Goal: Task Accomplishment & Management: Use online tool/utility

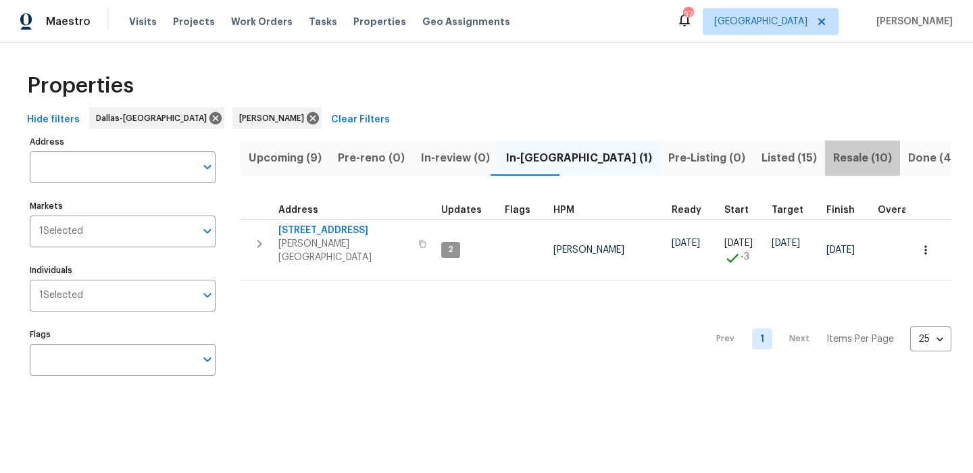
click at [825, 145] on button "Resale (10)" at bounding box center [862, 158] width 75 height 35
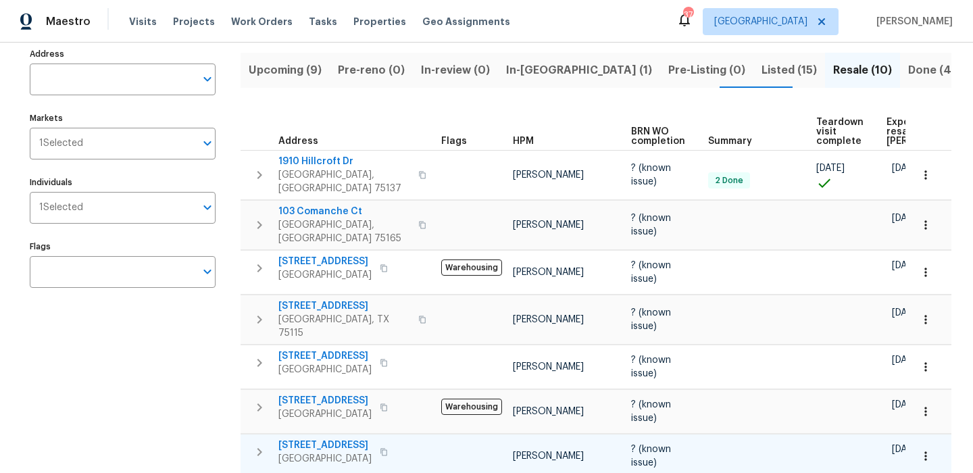
scroll to position [78, 0]
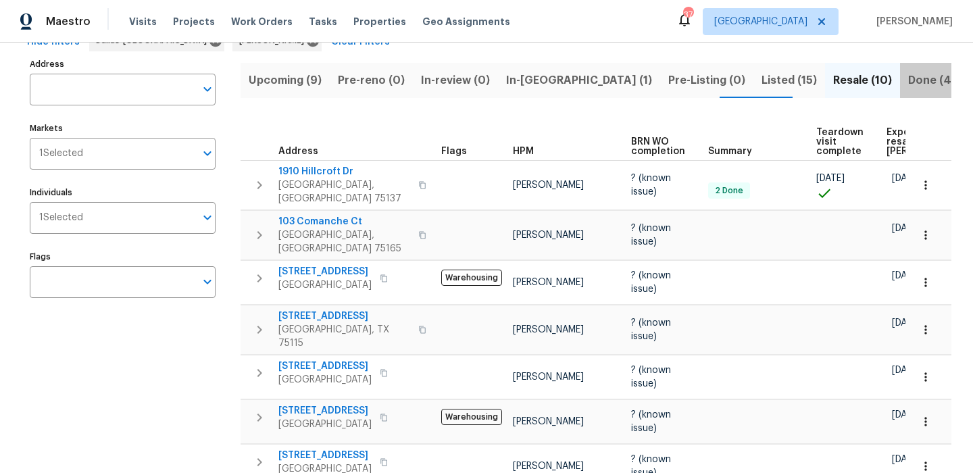
click at [908, 87] on span "Done (403)" at bounding box center [939, 80] width 62 height 19
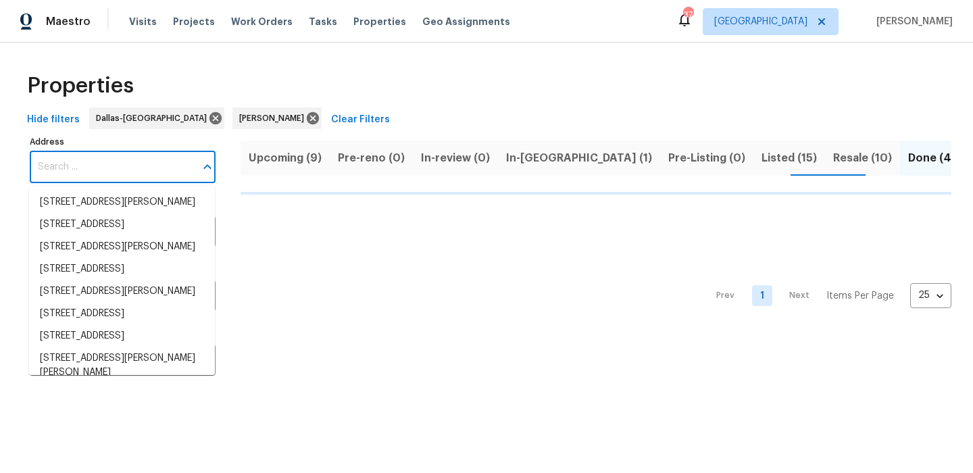
click at [143, 167] on input "Address" at bounding box center [113, 167] width 166 height 32
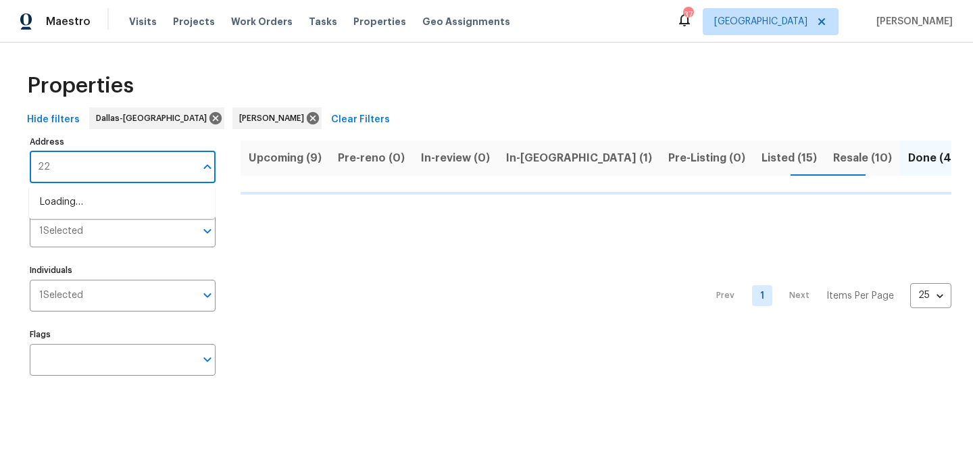
type input "222"
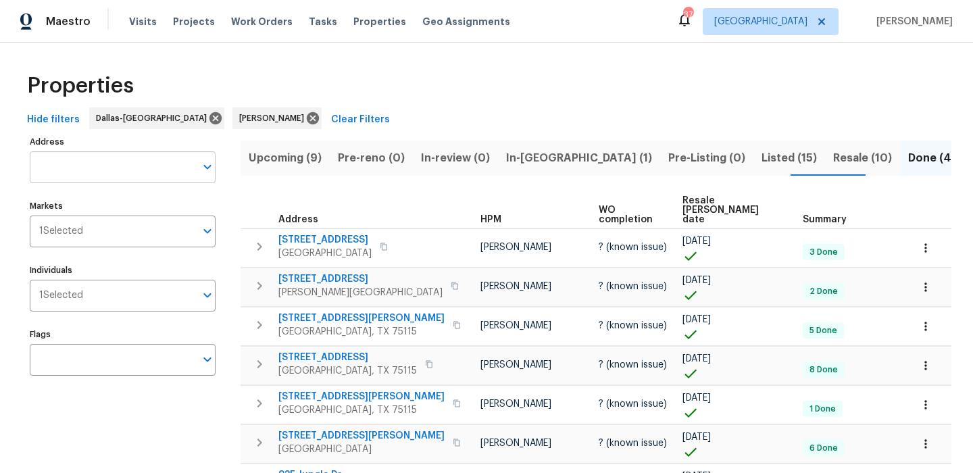
click at [97, 154] on input "Address" at bounding box center [113, 167] width 166 height 32
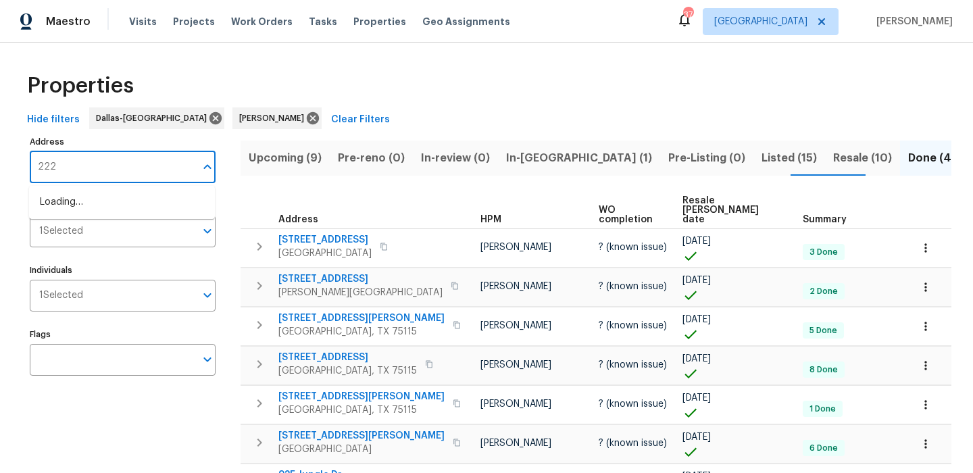
type input "2224"
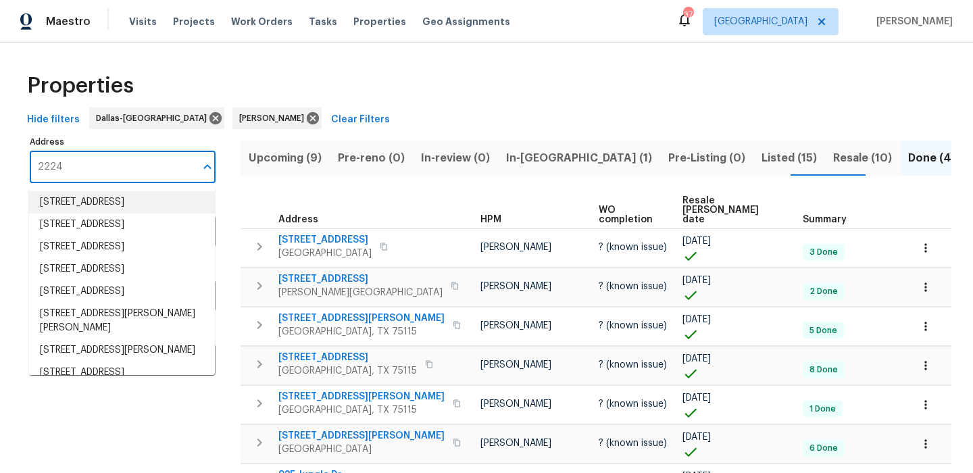
click at [80, 200] on li "2224 Bluff Ct Cedar Hill TX 75104" at bounding box center [122, 202] width 186 height 22
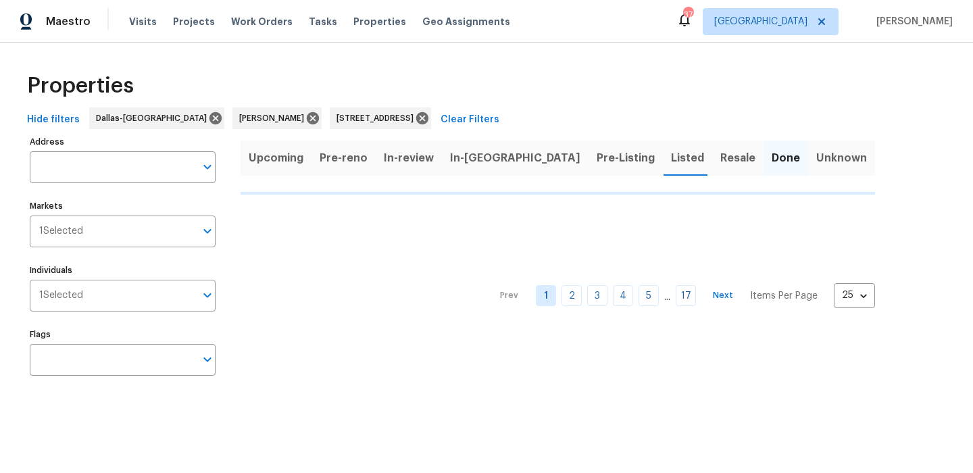
type input "2224 Bluff Ct Cedar Hill TX 75104"
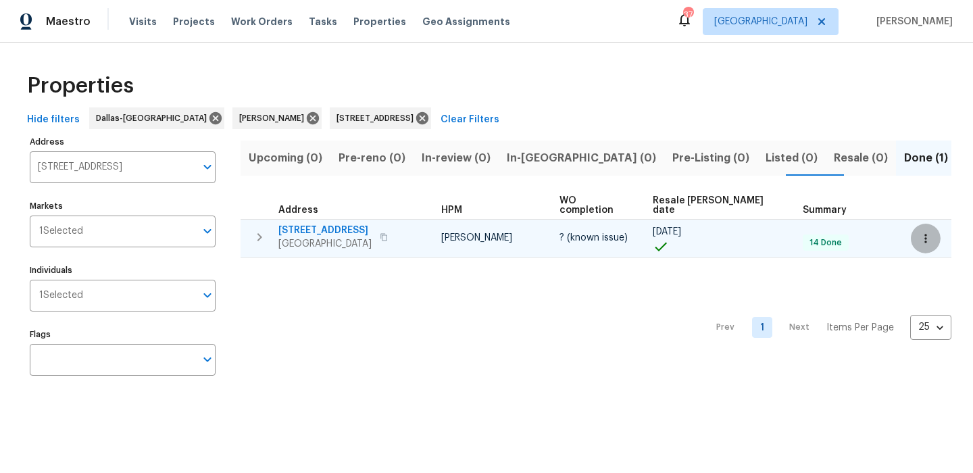
click at [911, 230] on button "button" at bounding box center [926, 239] width 30 height 30
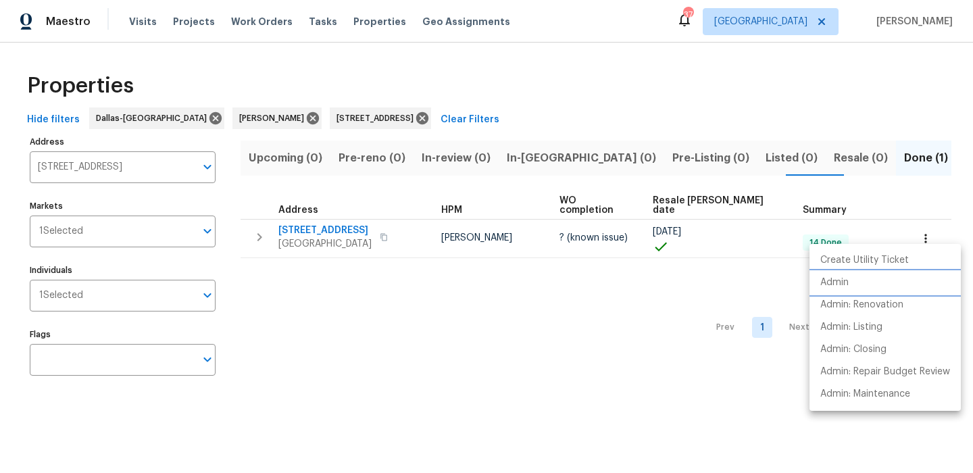
click at [865, 283] on li "Admin" at bounding box center [885, 283] width 151 height 22
click at [367, 86] on div at bounding box center [486, 236] width 973 height 473
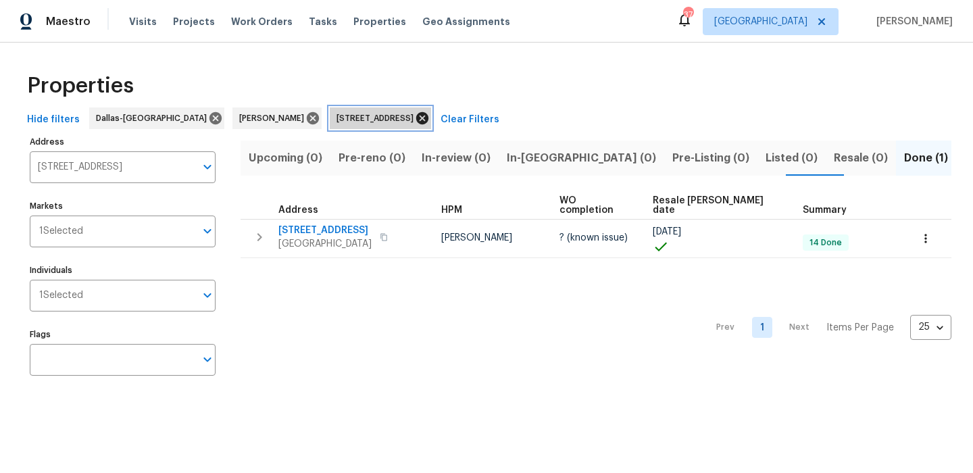
click at [430, 120] on icon at bounding box center [422, 118] width 15 height 15
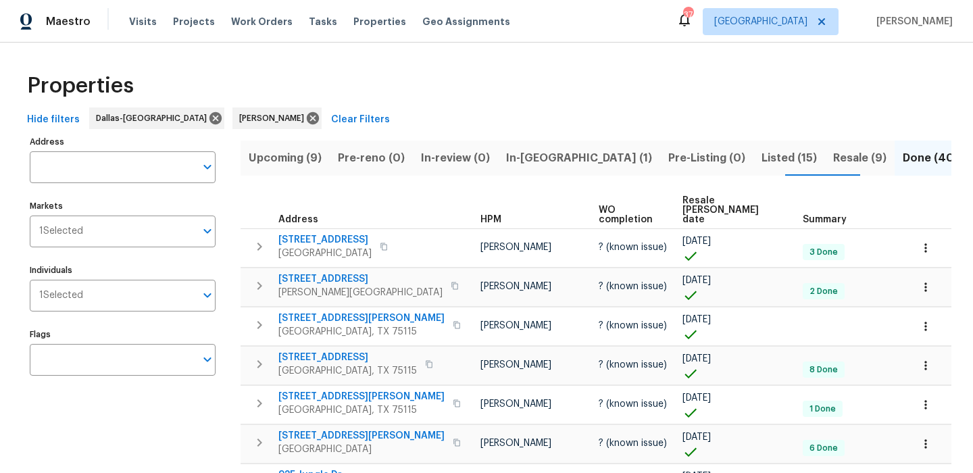
click at [527, 157] on span "In-[GEOGRAPHIC_DATA] (1)" at bounding box center [579, 158] width 146 height 19
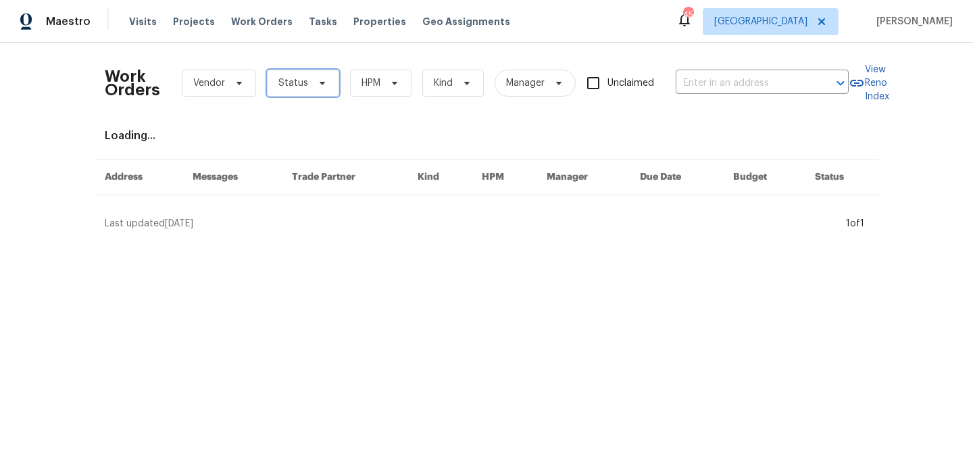
click at [295, 78] on span "Status" at bounding box center [293, 83] width 30 height 14
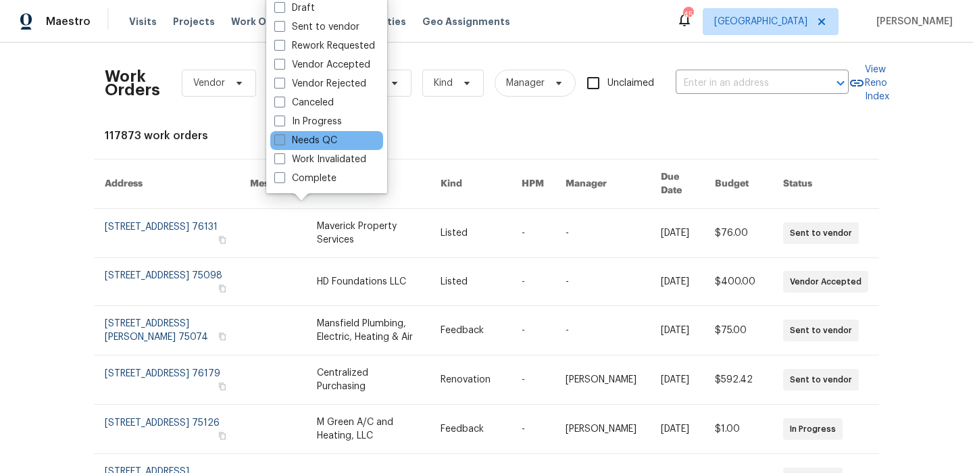
click at [314, 139] on label "Needs QC" at bounding box center [305, 141] width 63 height 14
click at [283, 139] on input "Needs QC" at bounding box center [278, 138] width 9 height 9
checkbox input "true"
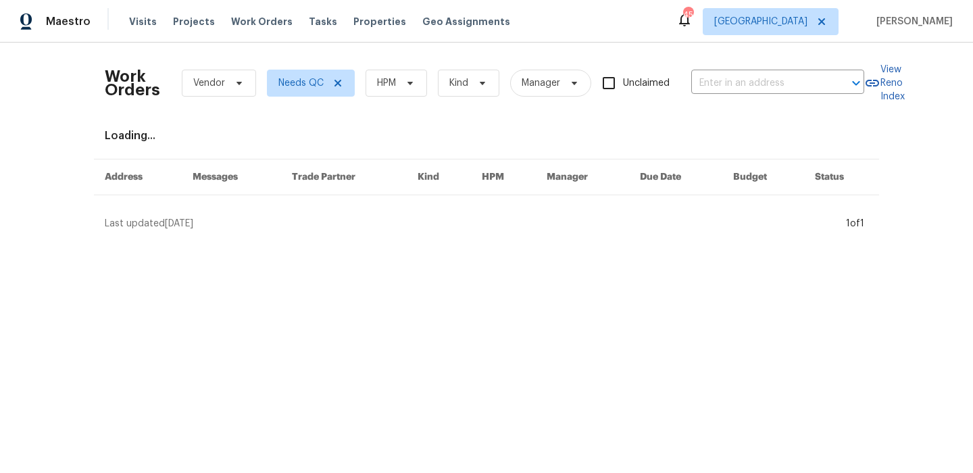
click at [408, 59] on div "Work Orders Vendor Needs QC HPM Kind Manager Unclaimed ​" at bounding box center [485, 82] width 760 height 59
click at [406, 75] on span "HPM" at bounding box center [397, 83] width 62 height 27
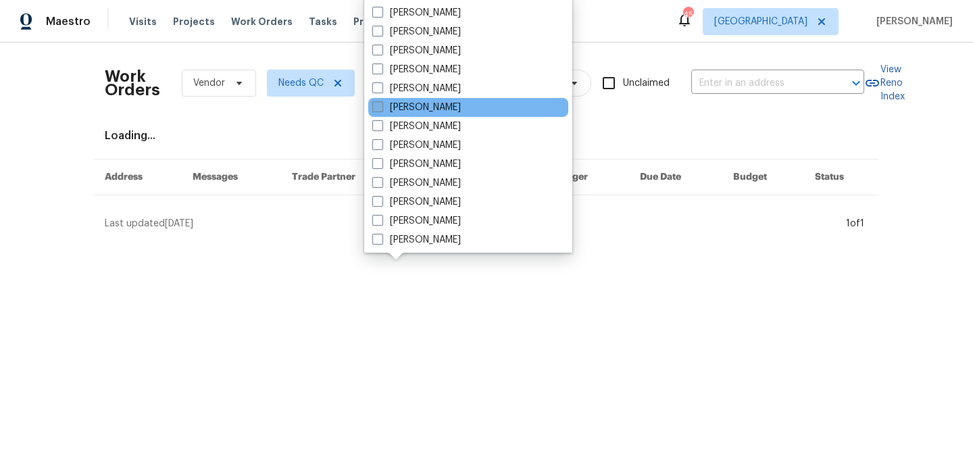
scroll to position [66, 0]
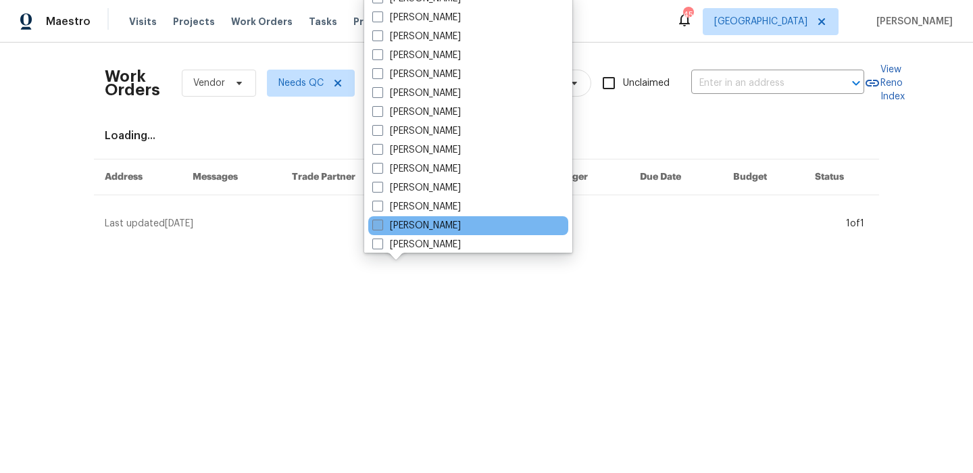
click at [442, 220] on label "[PERSON_NAME]" at bounding box center [416, 226] width 89 height 14
click at [381, 220] on input "[PERSON_NAME]" at bounding box center [376, 223] width 9 height 9
checkbox input "true"
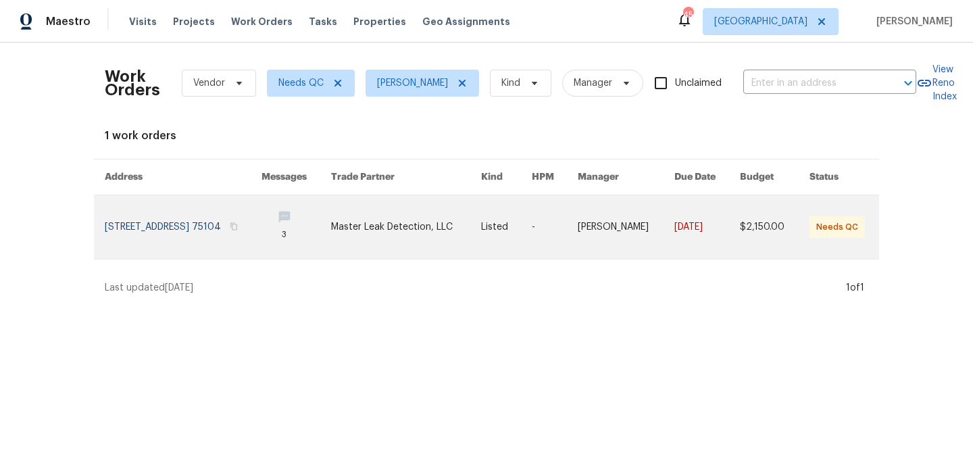
click at [168, 220] on link at bounding box center [183, 227] width 157 height 64
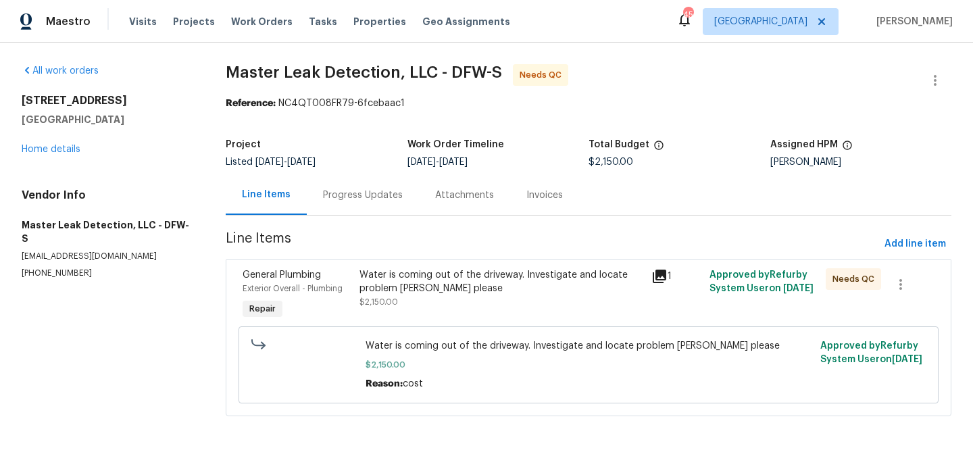
click at [439, 281] on div "Water is coming out of the driveway. Investigate and locate problem asap please" at bounding box center [501, 281] width 283 height 27
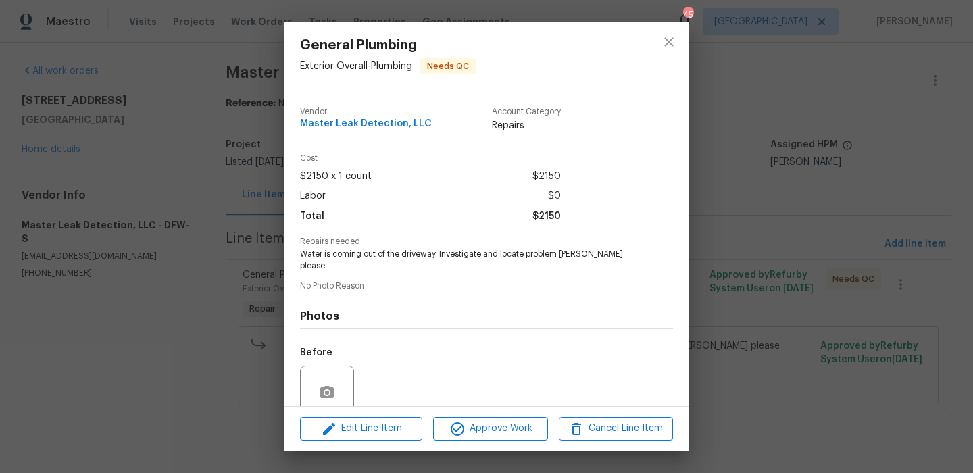
scroll to position [103, 0]
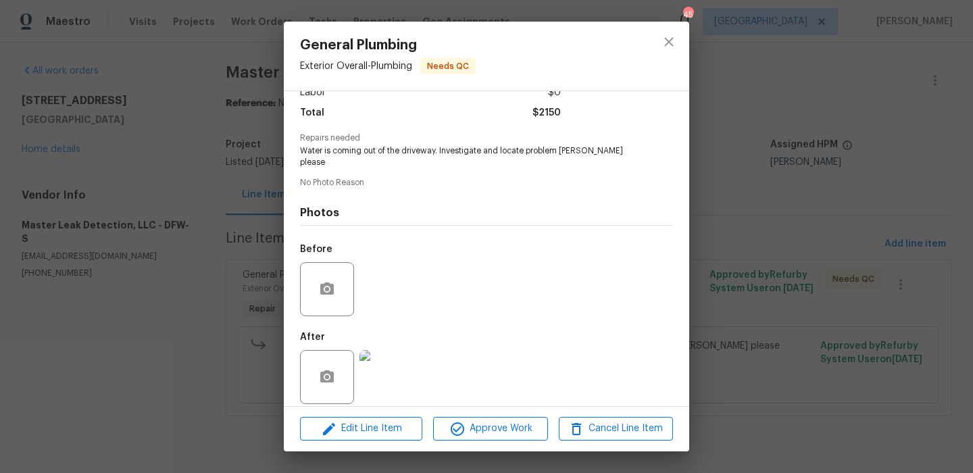
click at [395, 356] on img at bounding box center [387, 377] width 54 height 54
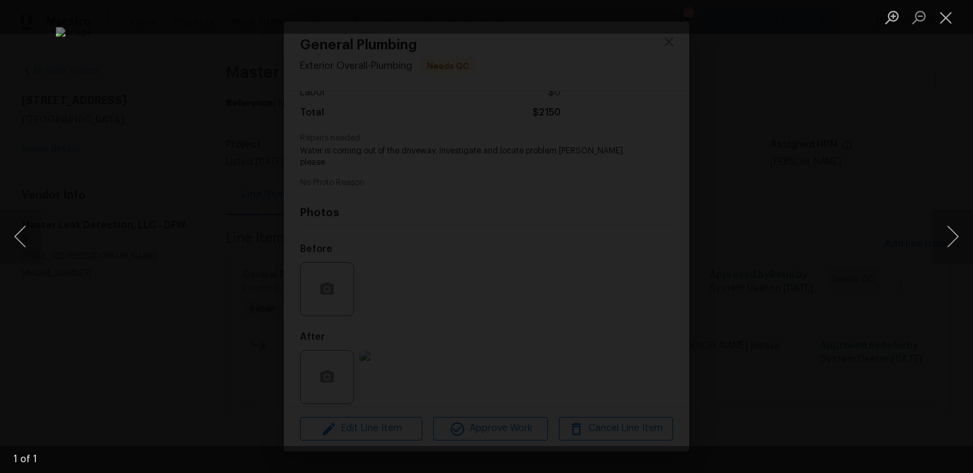
click at [843, 335] on div "Lightbox" at bounding box center [486, 236] width 973 height 473
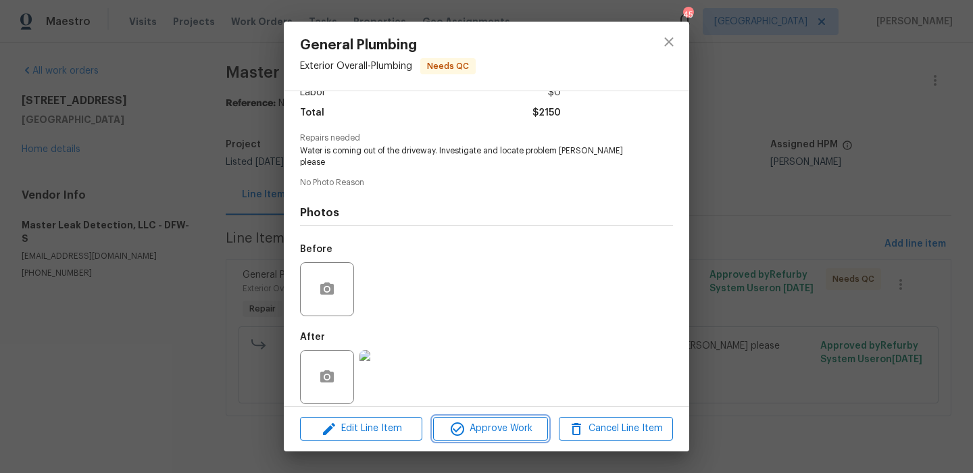
click at [509, 432] on span "Approve Work" at bounding box center [490, 428] width 106 height 17
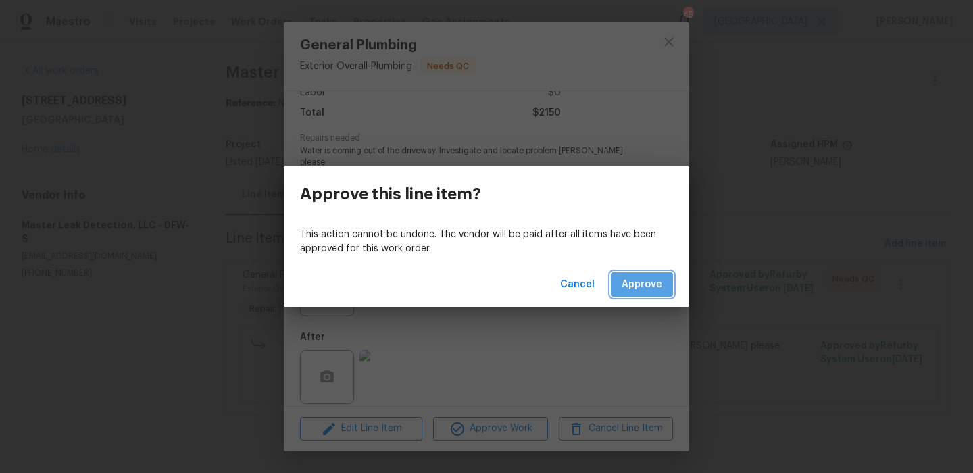
click at [641, 289] on span "Approve" at bounding box center [642, 284] width 41 height 17
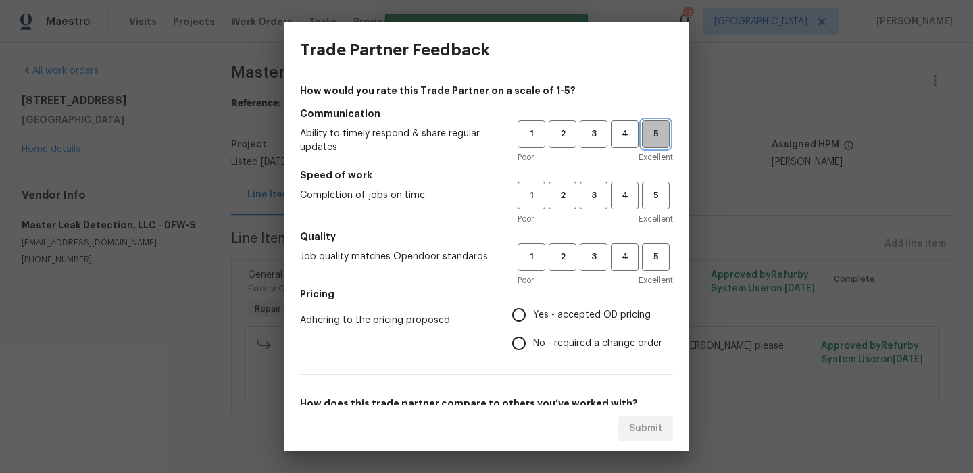
click at [646, 137] on span "5" at bounding box center [655, 134] width 25 height 16
click at [650, 195] on span "5" at bounding box center [655, 196] width 25 height 16
click at [659, 249] on button "5" at bounding box center [656, 257] width 28 height 28
click at [591, 330] on label "No - required a change order" at bounding box center [583, 343] width 157 height 28
click at [533, 330] on input "No - required a change order" at bounding box center [519, 343] width 28 height 28
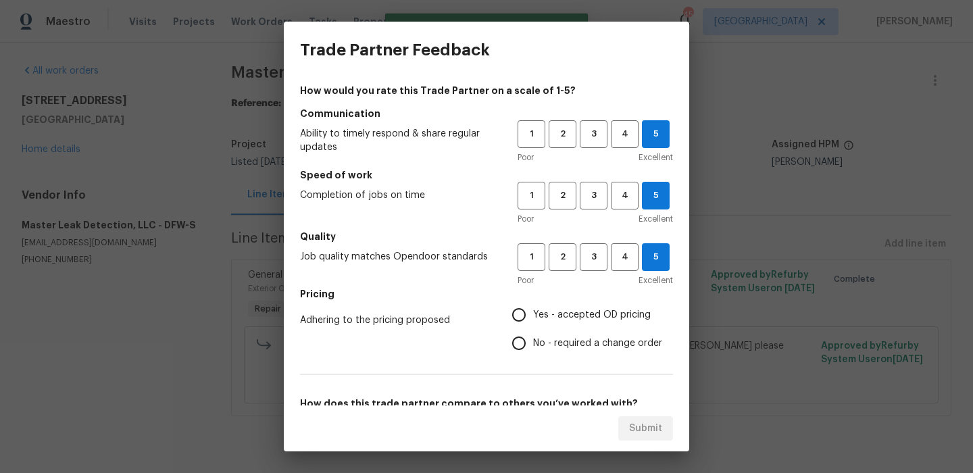
radio input "true"
click at [596, 313] on span "Yes - accepted OD pricing" at bounding box center [592, 315] width 118 height 14
click at [533, 313] on input "Yes - accepted OD pricing" at bounding box center [519, 315] width 28 height 28
radio input "true"
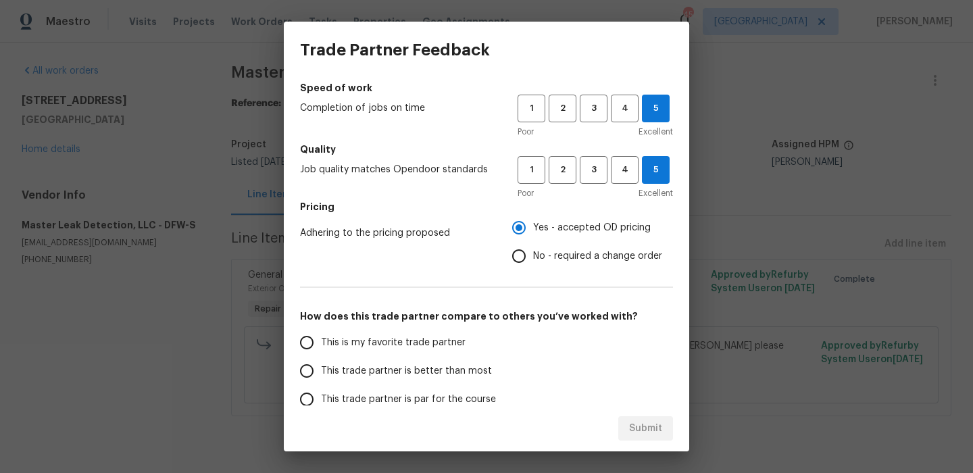
scroll to position [122, 0]
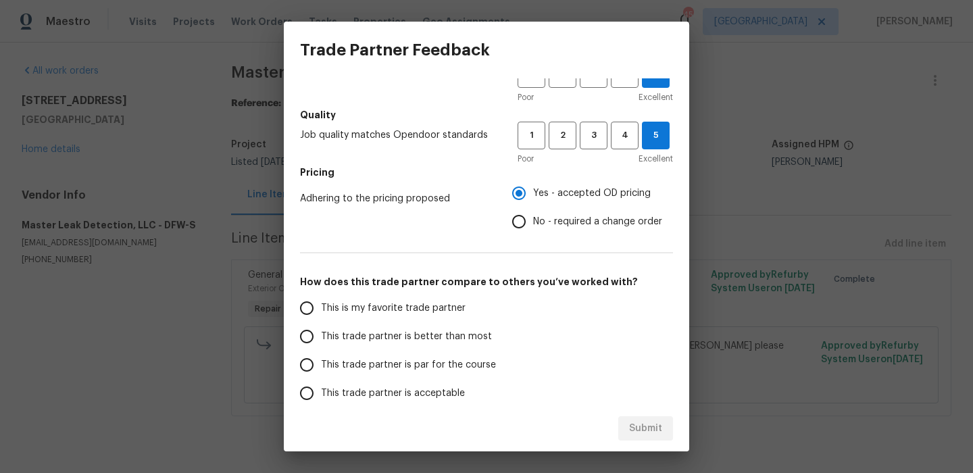
click at [437, 314] on span "This is my favorite trade partner" at bounding box center [393, 308] width 145 height 14
click at [321, 314] on input "This is my favorite trade partner" at bounding box center [307, 308] width 28 height 28
click at [643, 416] on button "Submit" at bounding box center [645, 428] width 55 height 25
radio input "true"
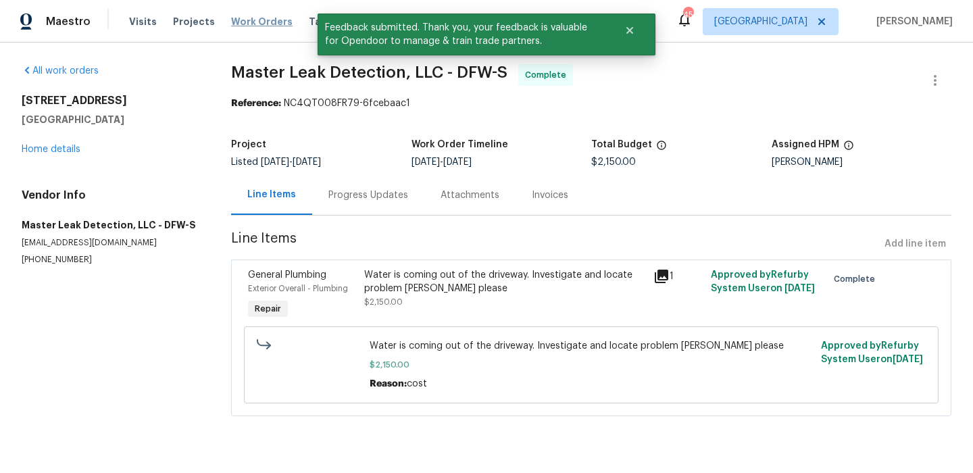
click at [264, 24] on span "Work Orders" at bounding box center [262, 22] width 62 height 14
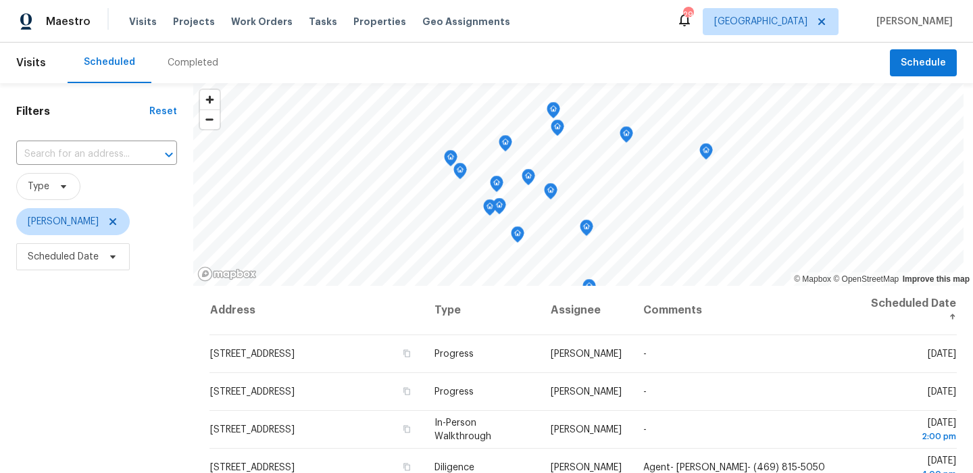
scroll to position [19, 0]
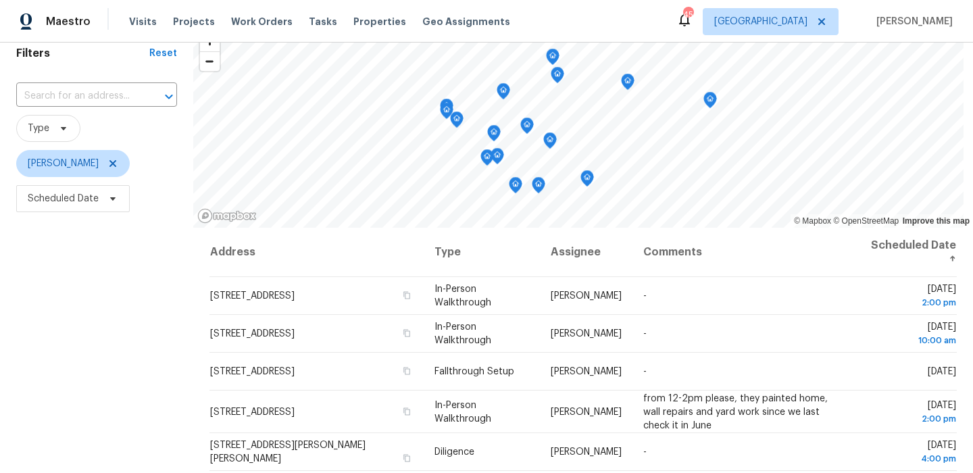
scroll to position [81, 0]
